Goal: Find contact information: Find contact information

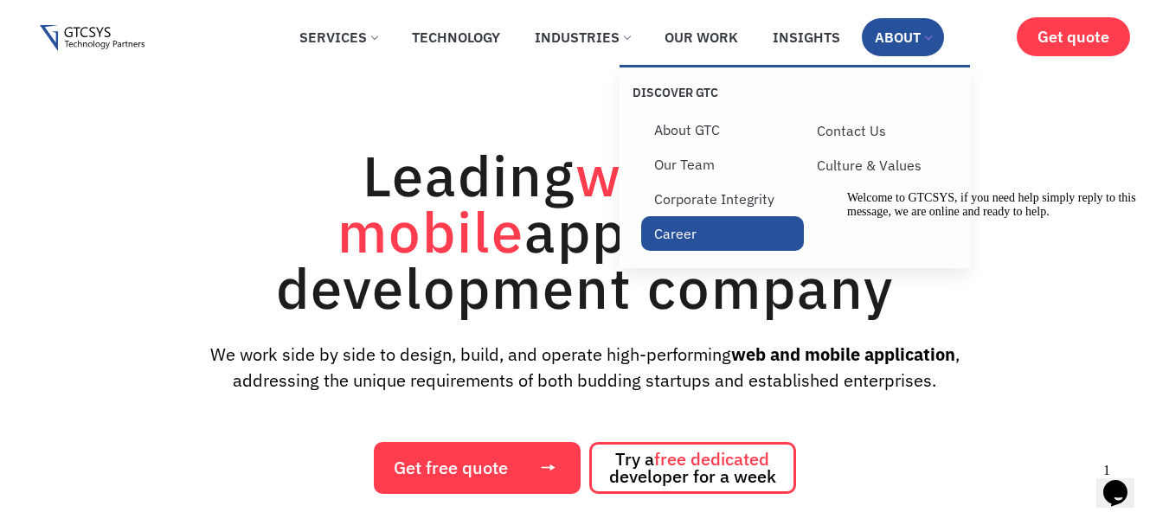
click at [696, 243] on link "Career" at bounding box center [722, 233] width 163 height 35
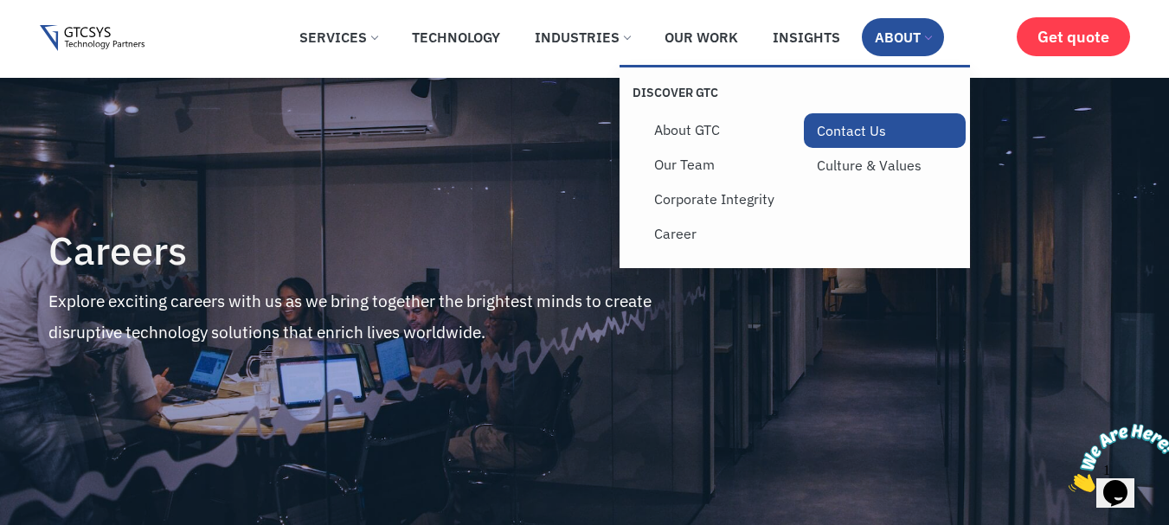
click at [864, 125] on link "Contact Us" at bounding box center [885, 130] width 163 height 35
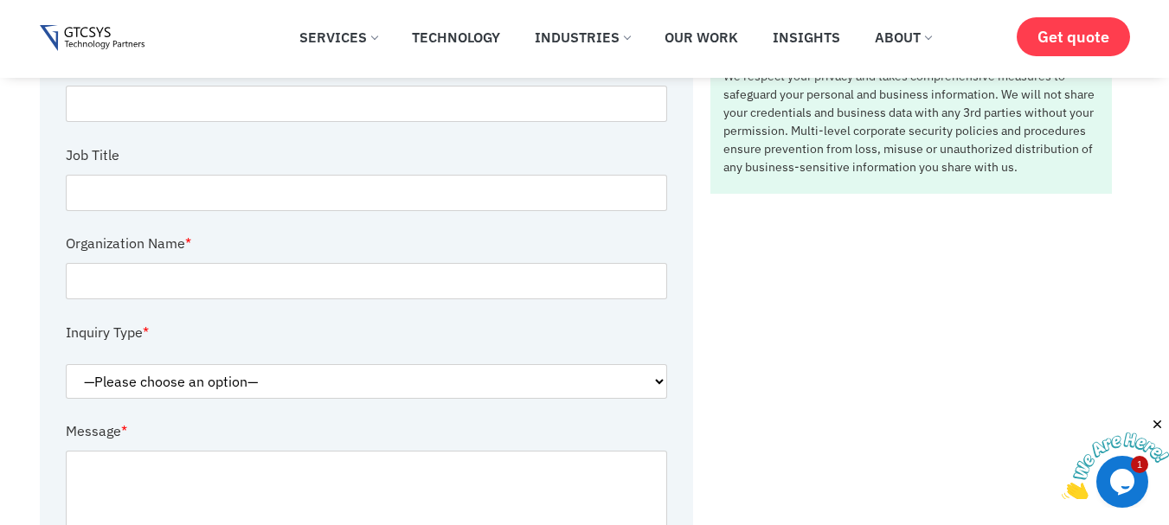
scroll to position [692, 0]
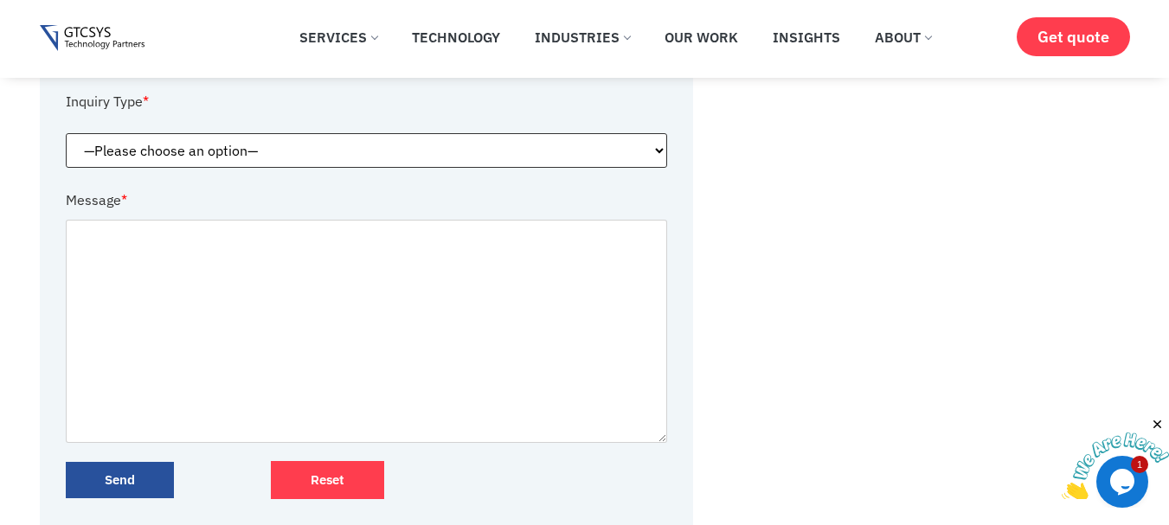
click at [643, 138] on select "—Please choose an option— Request for service Media and Public Relations Career…" at bounding box center [367, 150] width 602 height 35
click at [822, 266] on div "Ahmedabad A-5 Second Floor, Safal Profitair, Corporate road, Prahladnagar, Ahme…" at bounding box center [911, 78] width 436 height 953
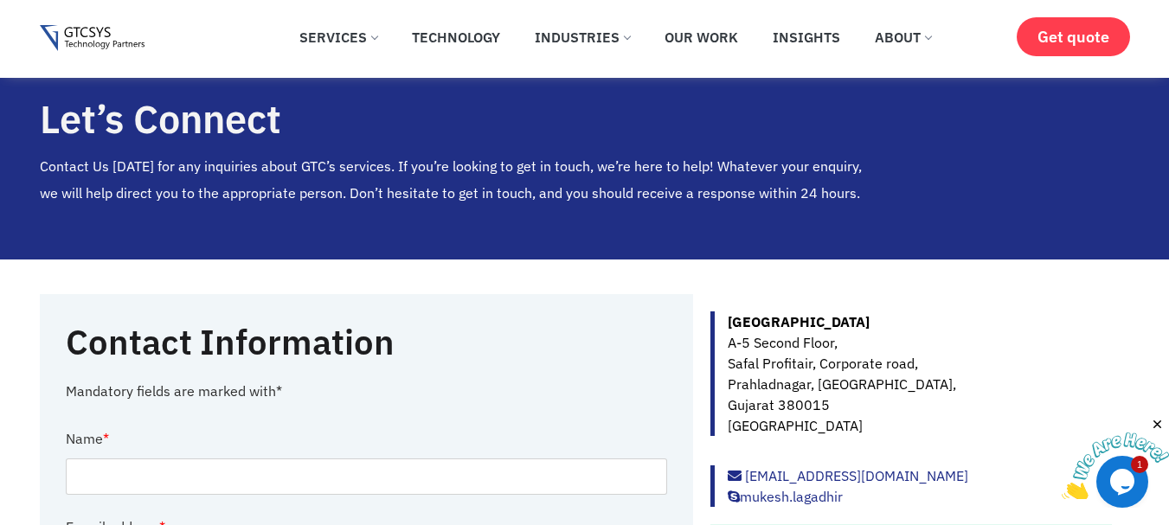
scroll to position [231, 0]
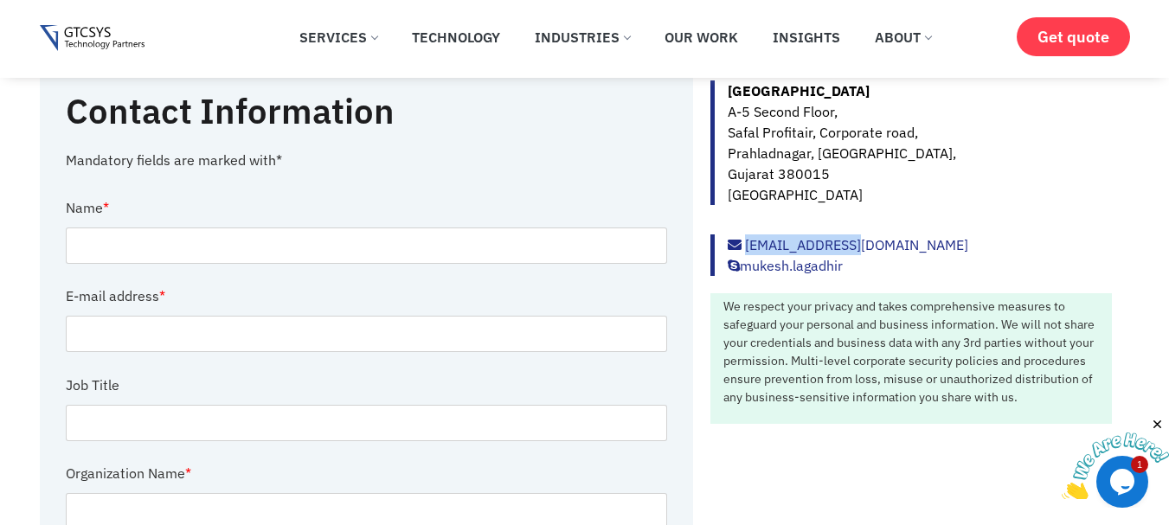
drag, startPoint x: 858, startPoint y: 241, endPoint x: 745, endPoint y: 251, distance: 113.7
click at [745, 251] on div "info@gtcsys.com mukesh.lagadhir" at bounding box center [910, 255] width 401 height 42
copy link "[EMAIL_ADDRESS][DOMAIN_NAME]"
